Goal: Information Seeking & Learning: Learn about a topic

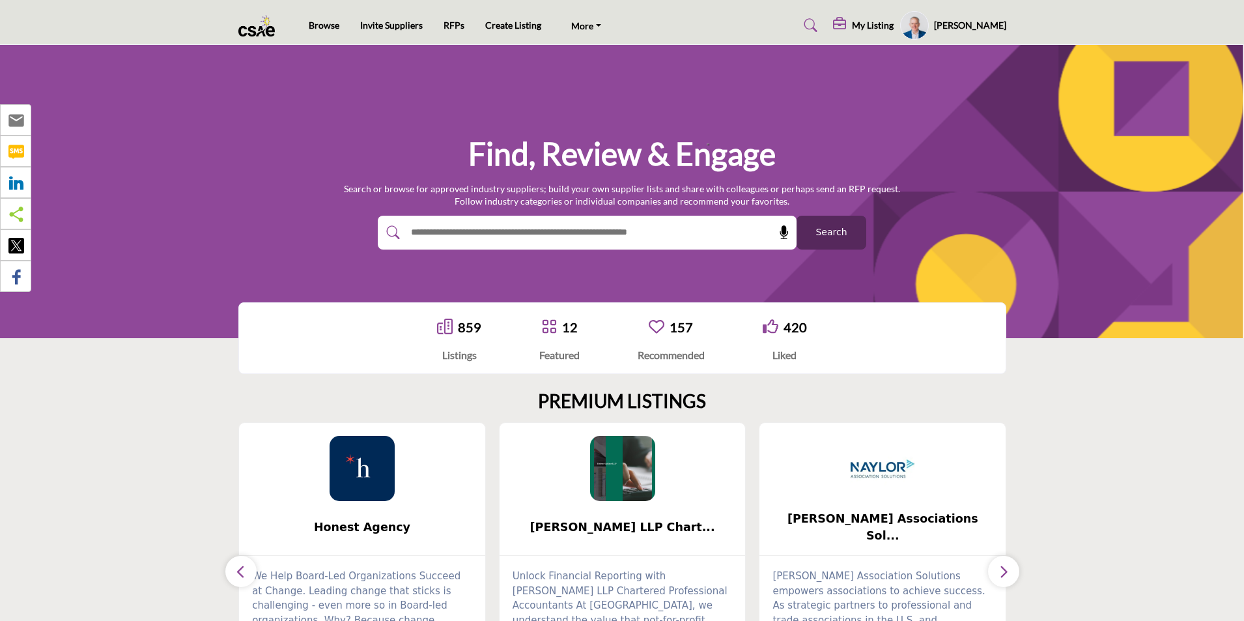
click at [832, 236] on span "Search" at bounding box center [831, 232] width 31 height 14
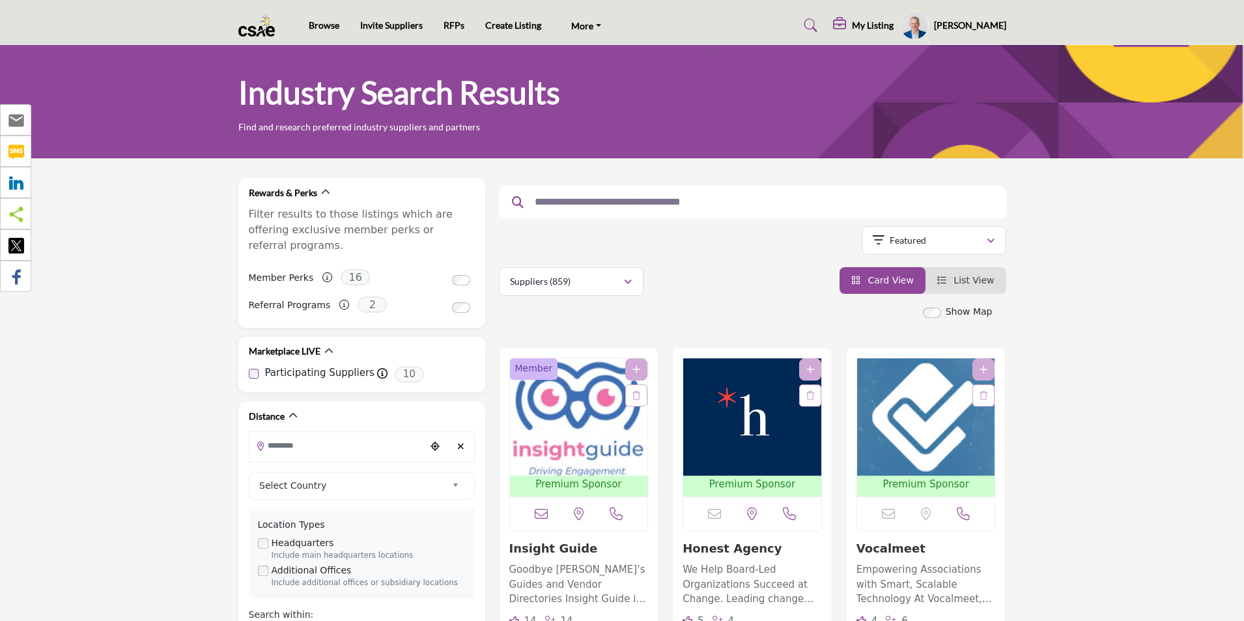
click at [594, 208] on input "text" at bounding box center [747, 201] width 439 height 17
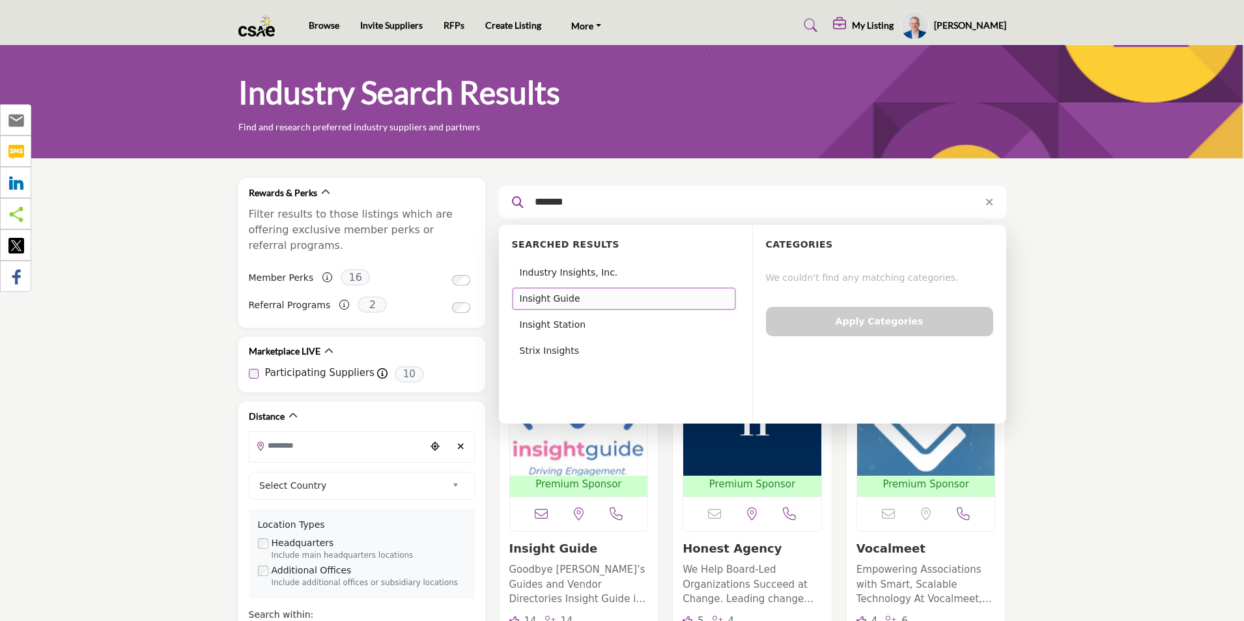
type input "*******"
click at [573, 298] on div "Insight Guide" at bounding box center [624, 298] width 224 height 23
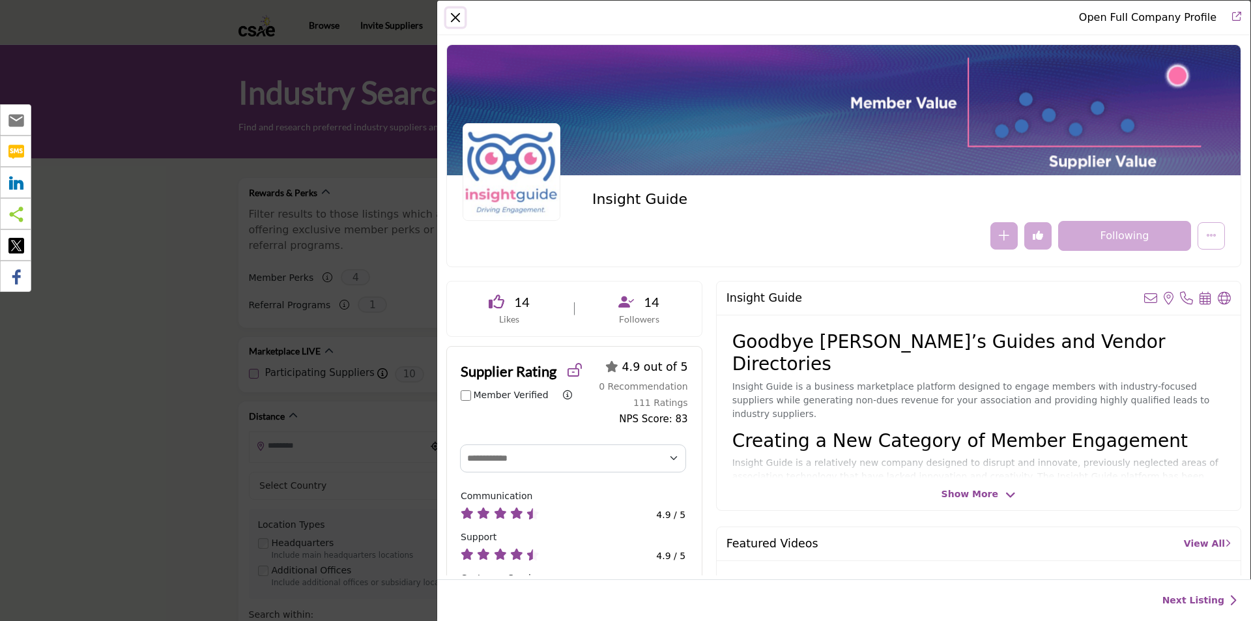
click at [450, 18] on button "Close" at bounding box center [455, 17] width 18 height 18
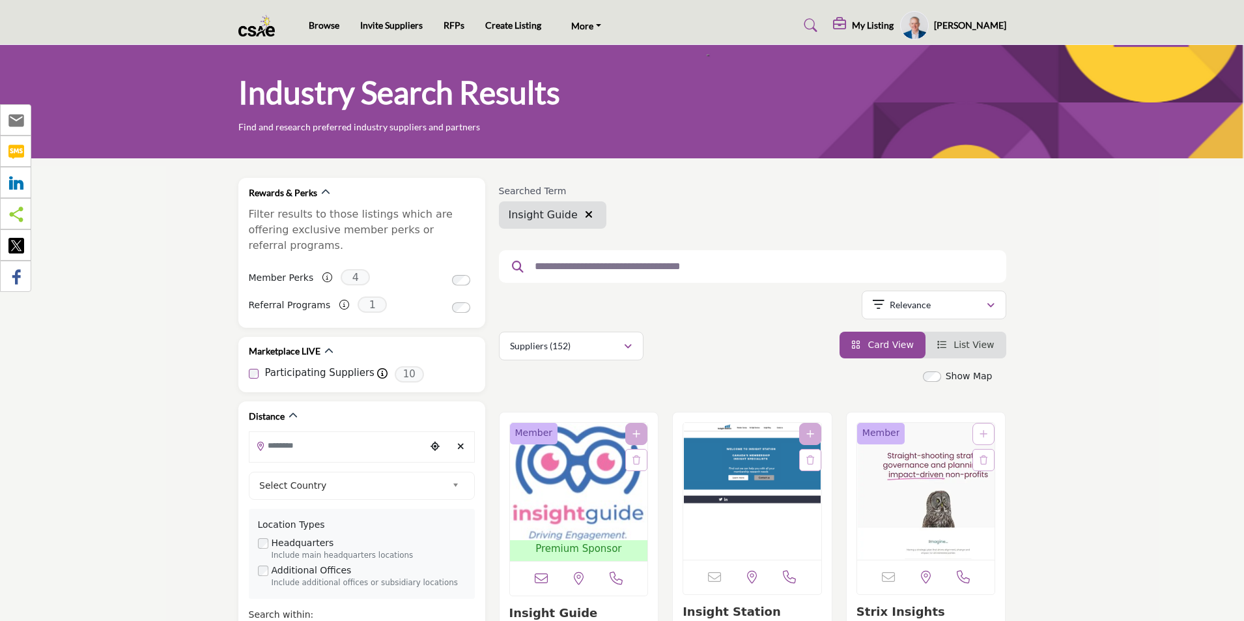
click at [187, 19] on nav "Browse Invite Suppliers RFPs Create Listing CSAE.com FAQ's" at bounding box center [622, 26] width 1244 height 38
drag, startPoint x: 244, startPoint y: 27, endPoint x: 267, endPoint y: 30, distance: 23.6
click at [270, 29] on div "Browse Invite Suppliers RFPs Create Listing More" at bounding box center [622, 25] width 782 height 29
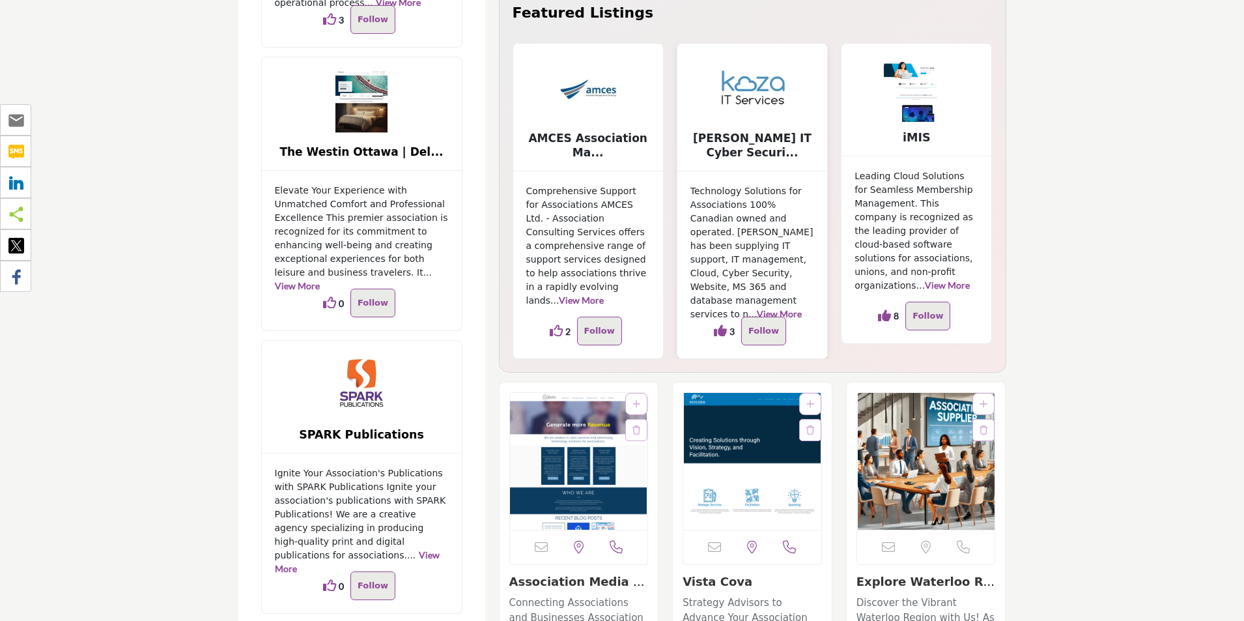
scroll to position [3323, 0]
